Goal: Find specific page/section: Find specific page/section

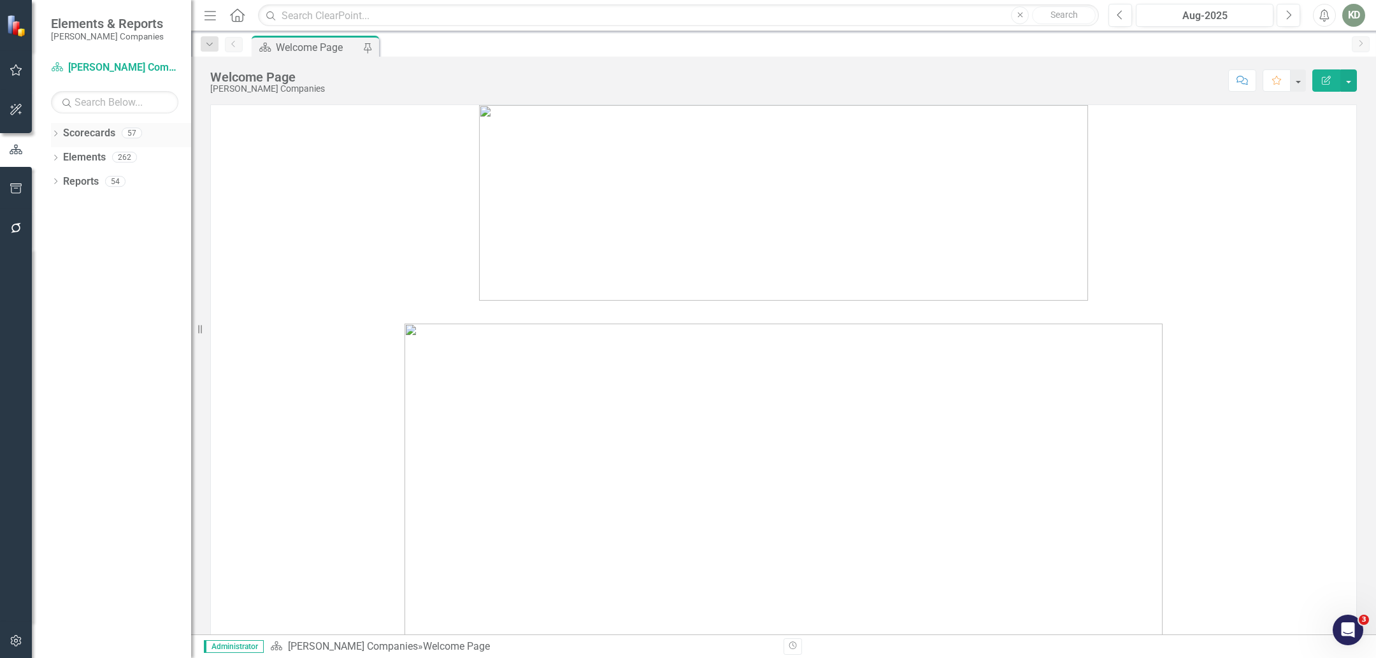
click at [112, 133] on link "Scorecards" at bounding box center [89, 133] width 52 height 15
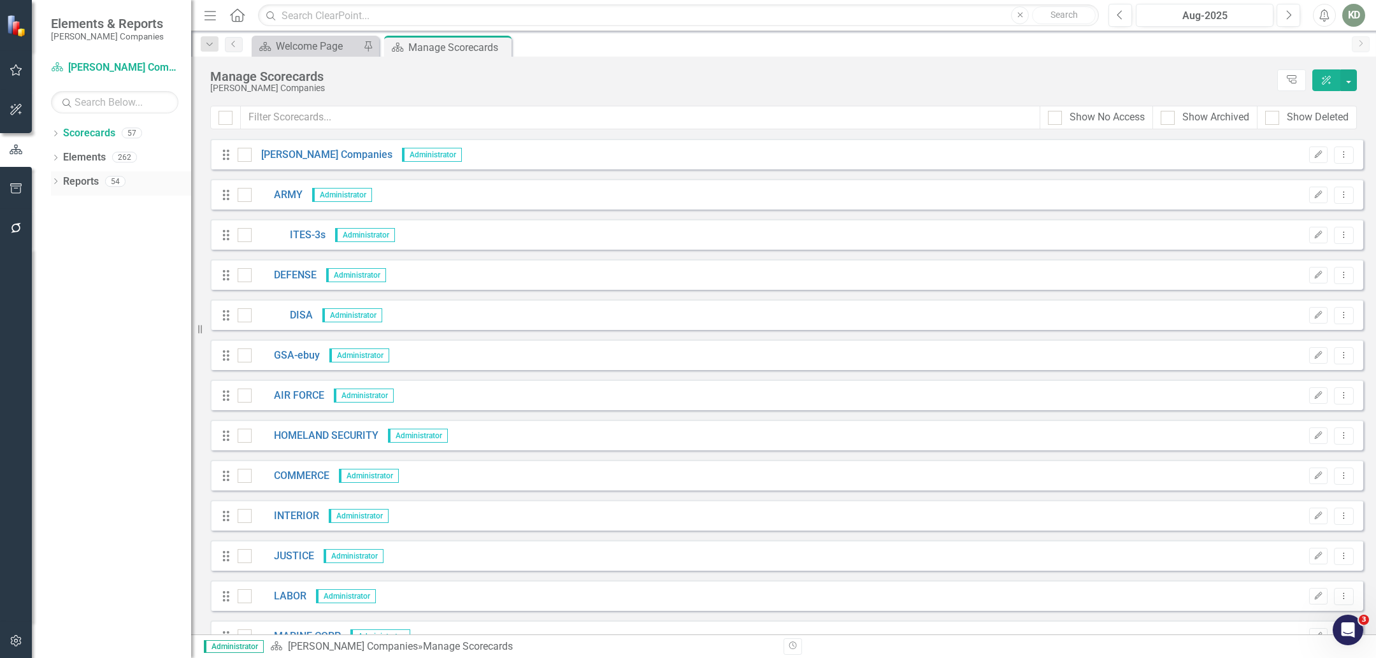
click at [57, 187] on div "Dropdown" at bounding box center [55, 183] width 9 height 11
click at [61, 301] on div "Dropdown" at bounding box center [61, 299] width 9 height 11
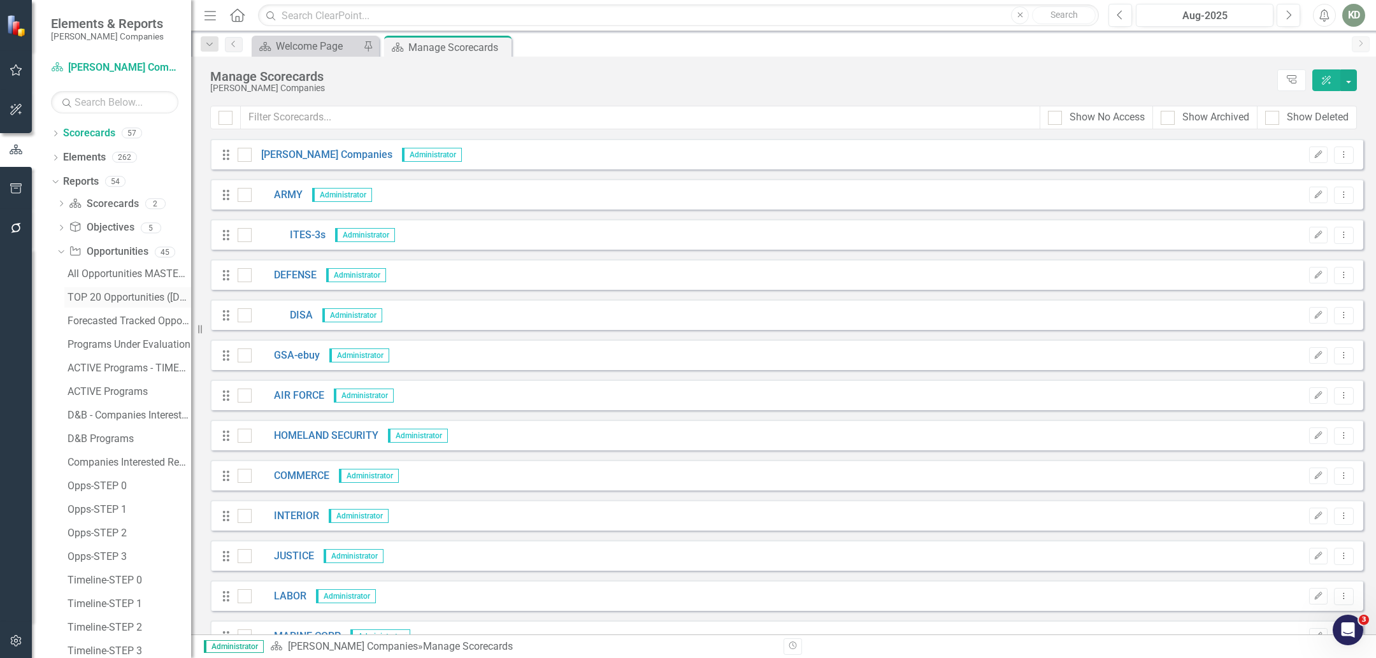
click at [104, 299] on div "TOP 20 Opportunities ([DATE] Process)" at bounding box center [130, 297] width 124 height 11
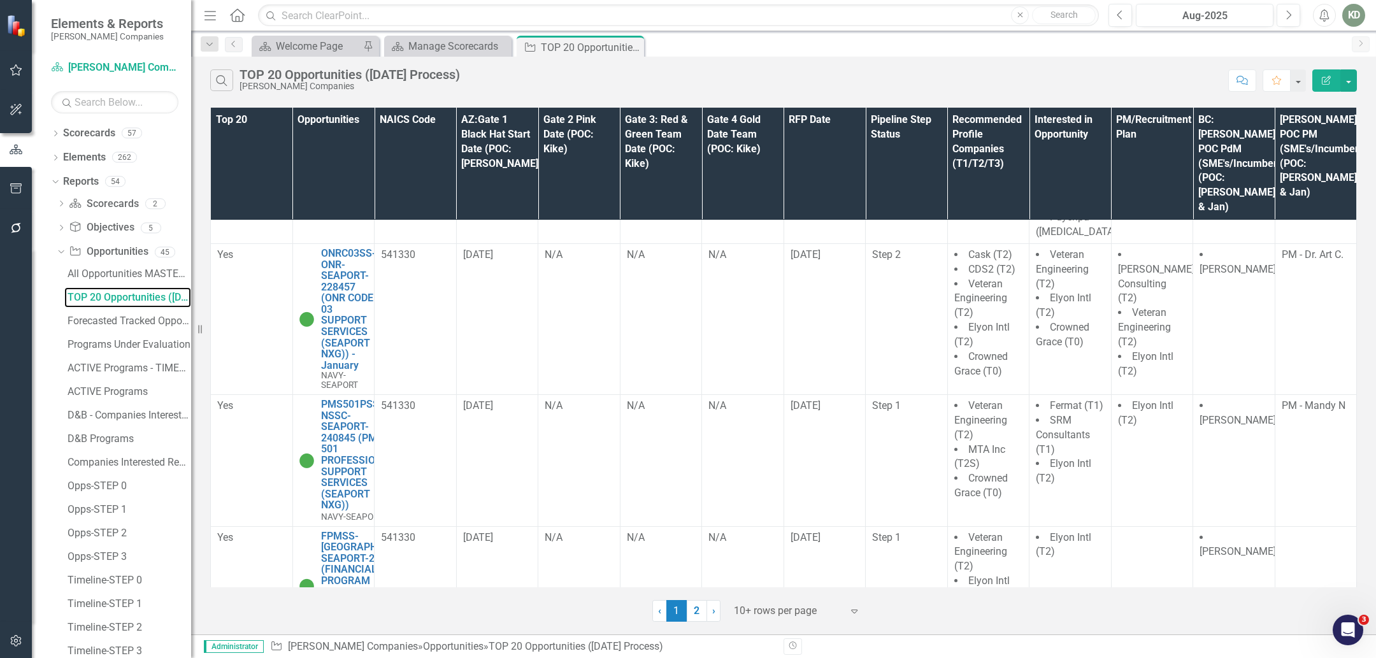
scroll to position [952, 0]
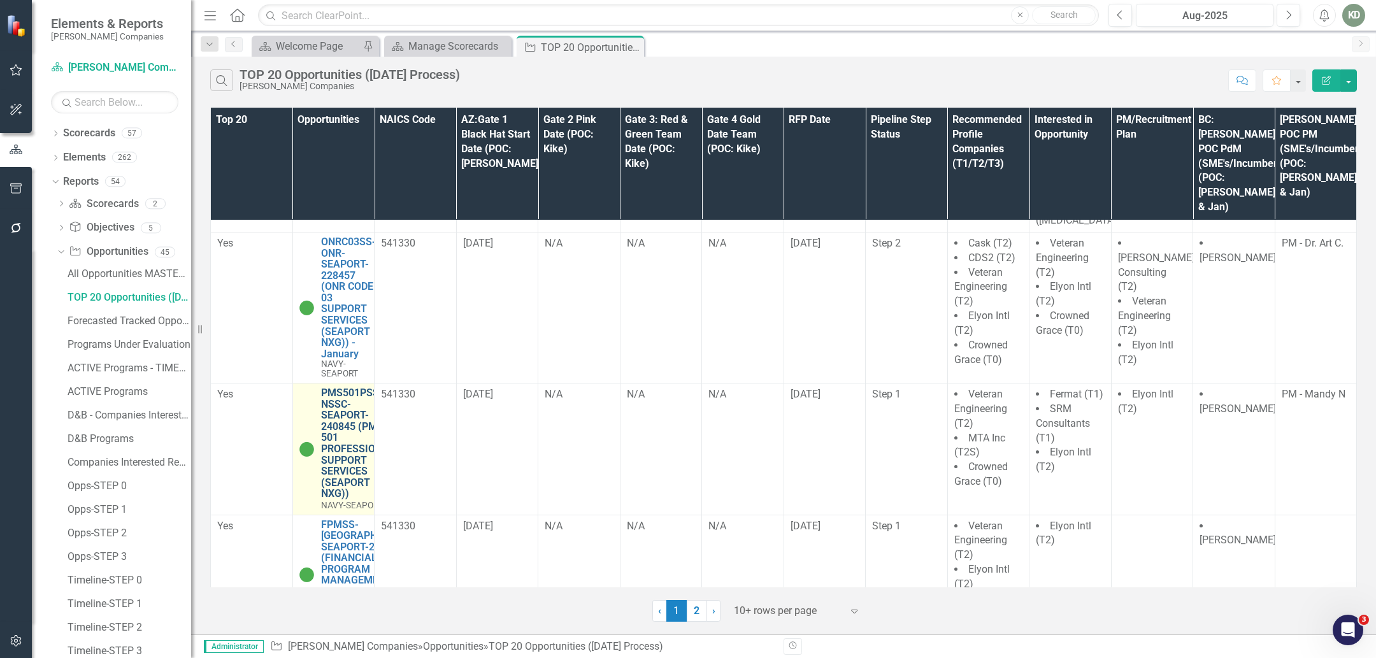
click at [352, 403] on link "PMS501PSS-NSSC-SEAPORT-240845 (PMS 501 PROFESSIONAL SUPPORT SERVICES (SEAPORT N…" at bounding box center [358, 443] width 74 height 112
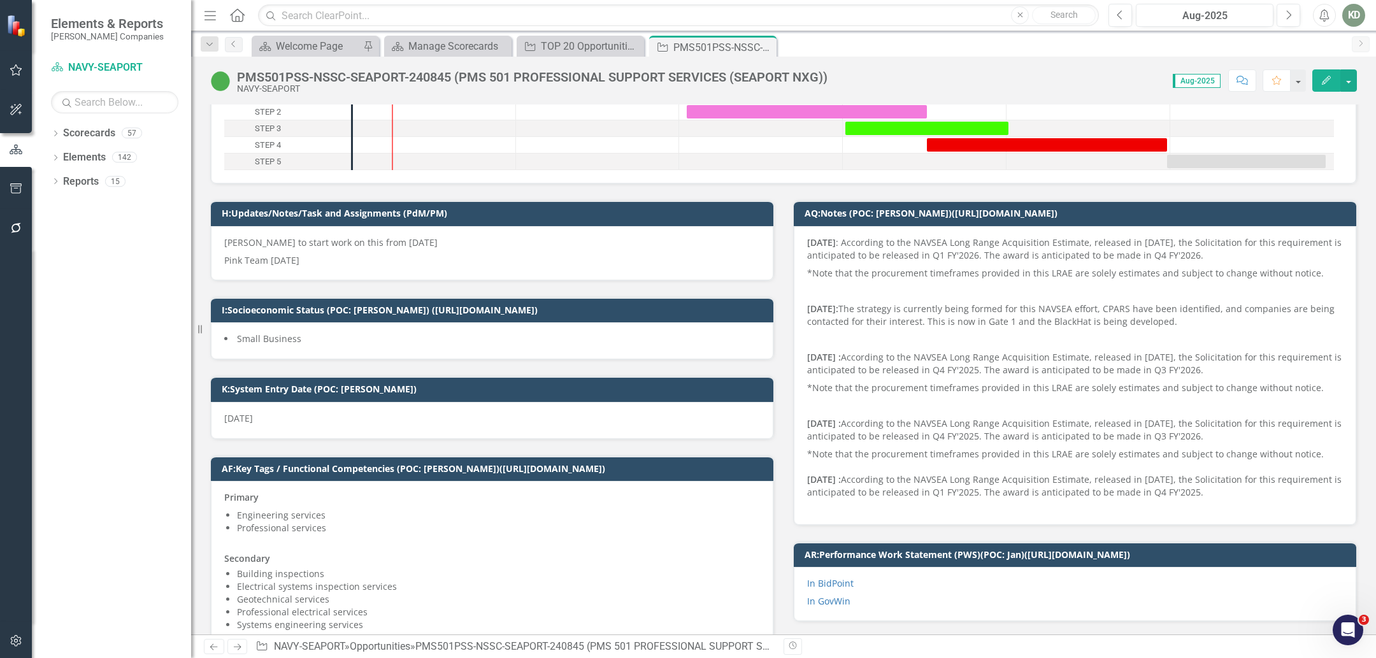
scroll to position [111, 0]
